Goal: Find specific page/section: Find specific page/section

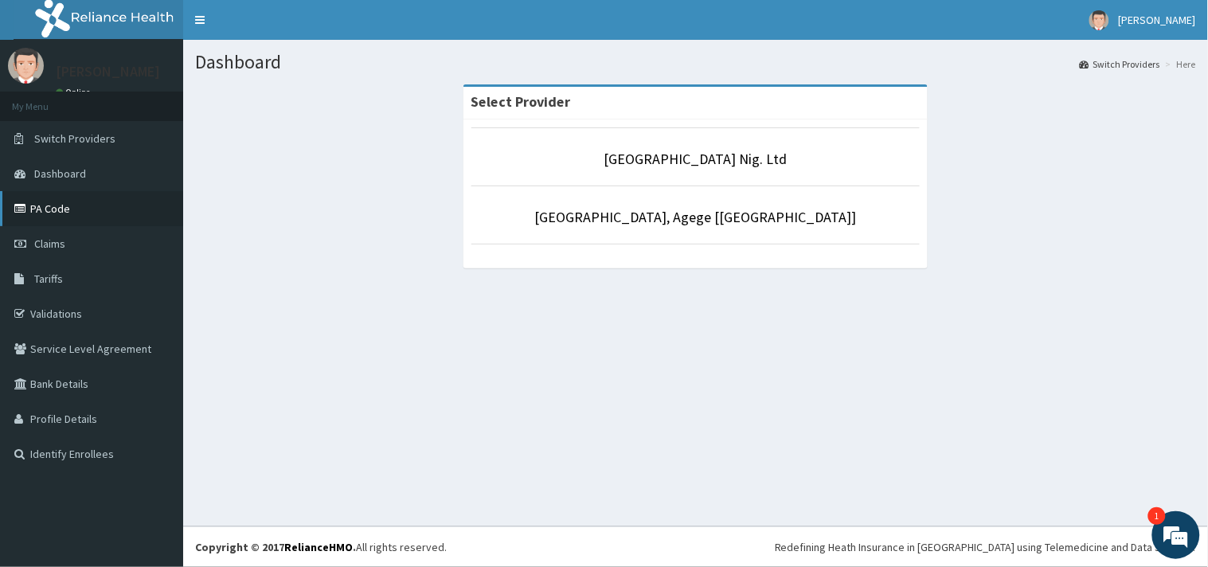
click at [65, 192] on link "PA Code" at bounding box center [91, 208] width 183 height 35
click at [76, 193] on link "PA Code" at bounding box center [91, 208] width 183 height 35
click at [115, 209] on link "PA Code" at bounding box center [91, 208] width 183 height 35
click at [43, 195] on link "PA Code" at bounding box center [91, 208] width 183 height 35
click at [109, 201] on link "PA Code" at bounding box center [91, 208] width 183 height 35
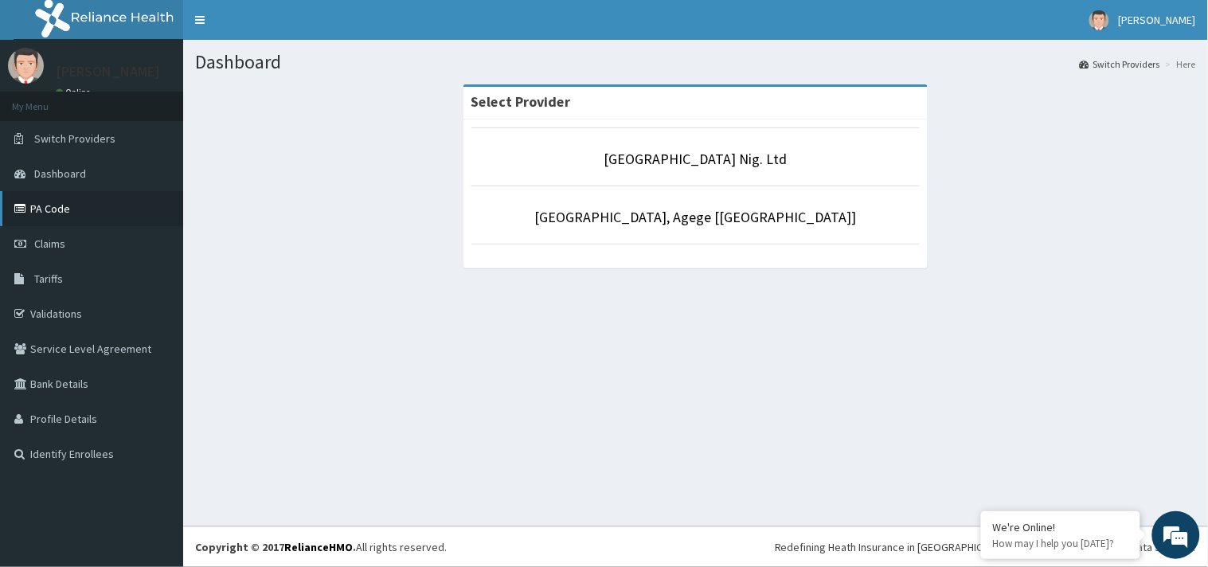
click at [86, 223] on link "PA Code" at bounding box center [91, 208] width 183 height 35
click at [27, 209] on icon at bounding box center [22, 208] width 16 height 11
click at [68, 205] on link "PA Code" at bounding box center [91, 208] width 183 height 35
click at [64, 220] on link "PA Code" at bounding box center [91, 208] width 183 height 35
click at [89, 220] on link "PA Code" at bounding box center [91, 208] width 183 height 35
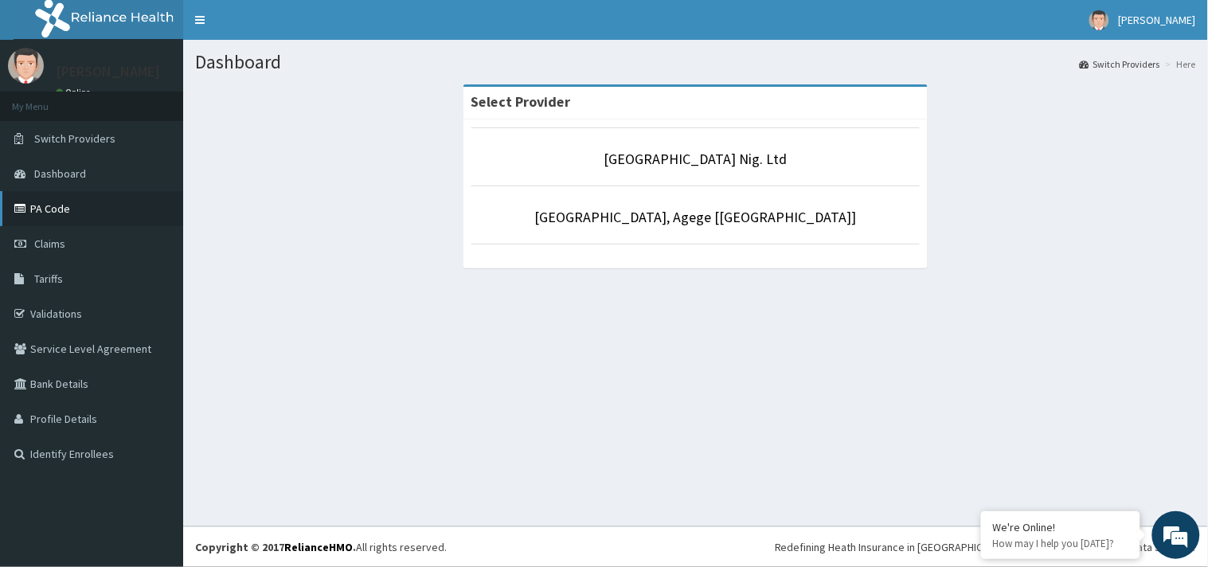
click at [68, 213] on link "PA Code" at bounding box center [91, 208] width 183 height 35
click at [33, 213] on link "PA Code" at bounding box center [91, 208] width 183 height 35
click at [72, 203] on link "PA Code" at bounding box center [91, 208] width 183 height 35
